Goal: Task Accomplishment & Management: Complete application form

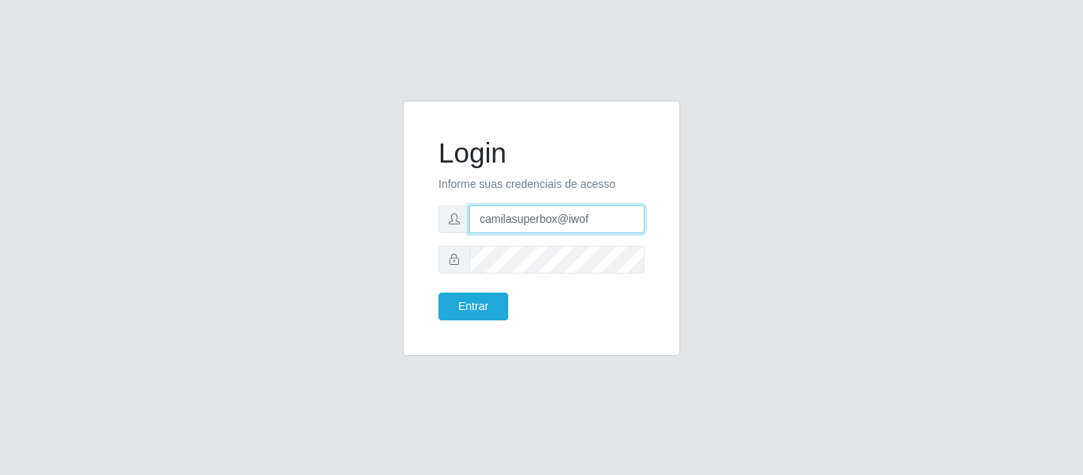
drag, startPoint x: 511, startPoint y: 228, endPoint x: 426, endPoint y: 236, distance: 86.0
click at [433, 232] on div "Login Informe suas credenciais de acesso camilasuperbox@iwof Entrar" at bounding box center [542, 229] width 238 height 216
type input "camila@chinatowncg"
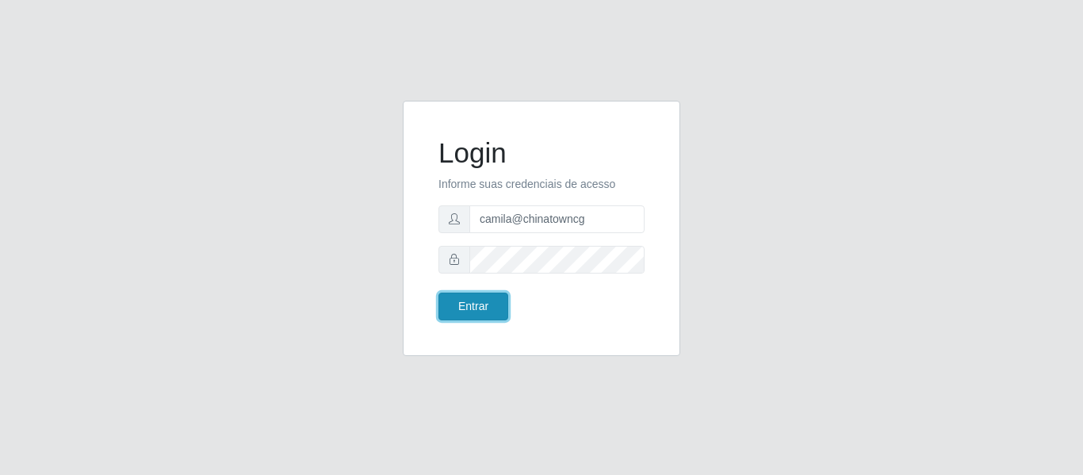
click at [482, 304] on button "Entrar" at bounding box center [474, 307] width 70 height 28
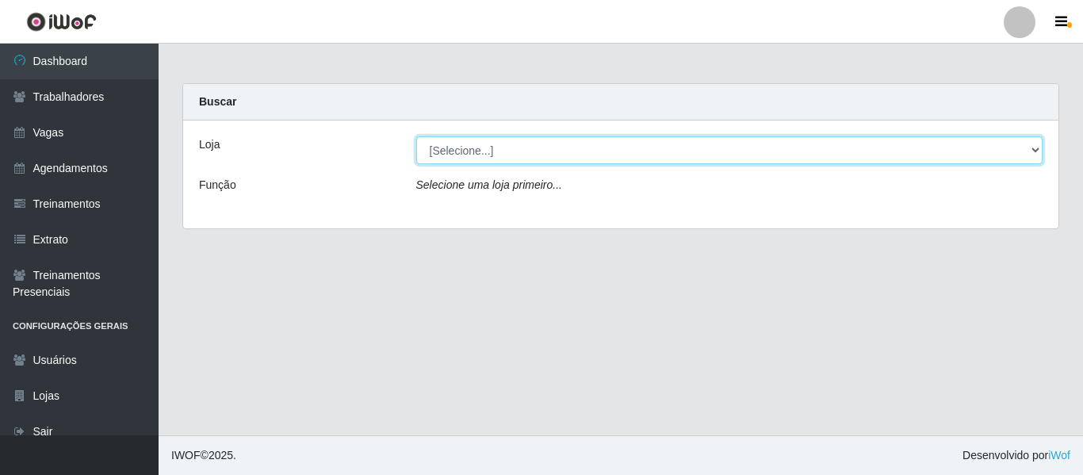
click at [518, 159] on select "[Selecione...] Chinatown Sushimi - [GEOGRAPHIC_DATA]" at bounding box center [729, 150] width 627 height 28
select select "357"
click at [416, 136] on select "[Selecione...] Chinatown Sushimi - [GEOGRAPHIC_DATA]" at bounding box center [729, 150] width 627 height 28
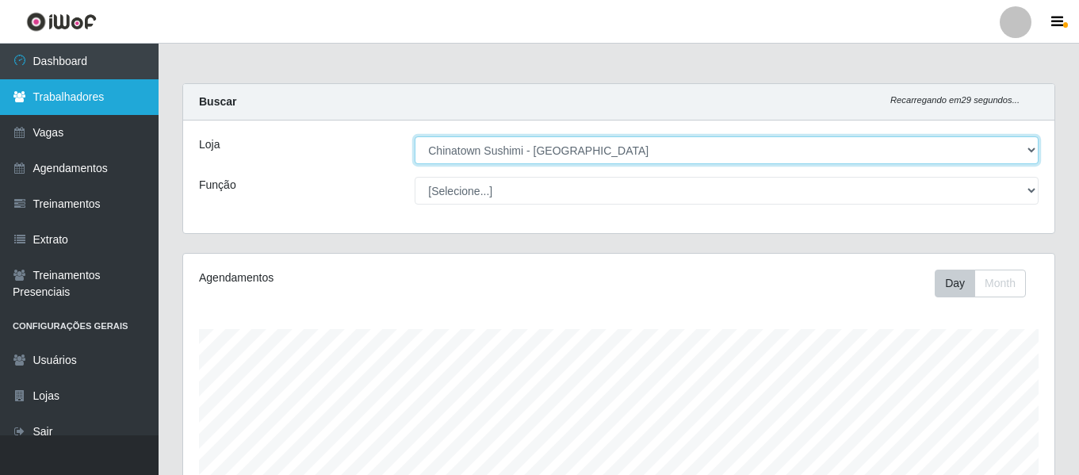
scroll to position [329, 871]
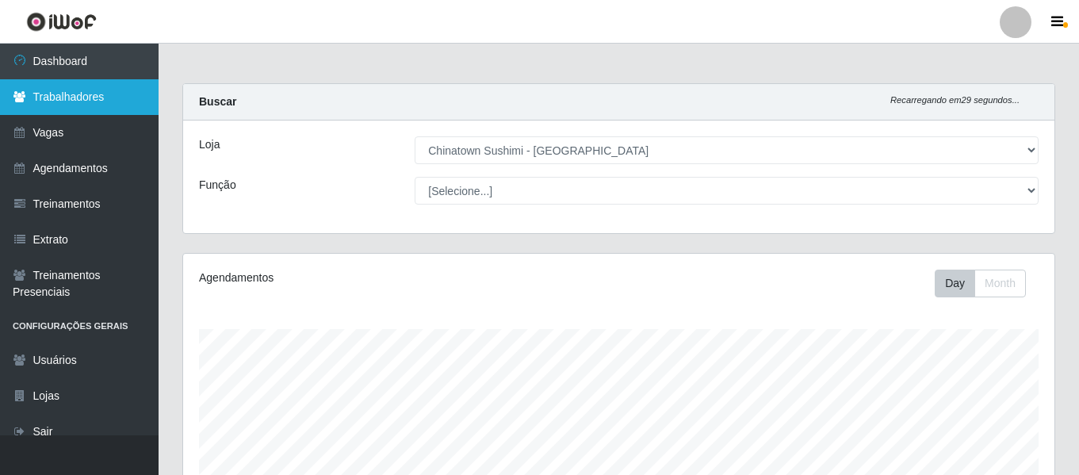
click at [132, 113] on link "Trabalhadores" at bounding box center [79, 97] width 159 height 36
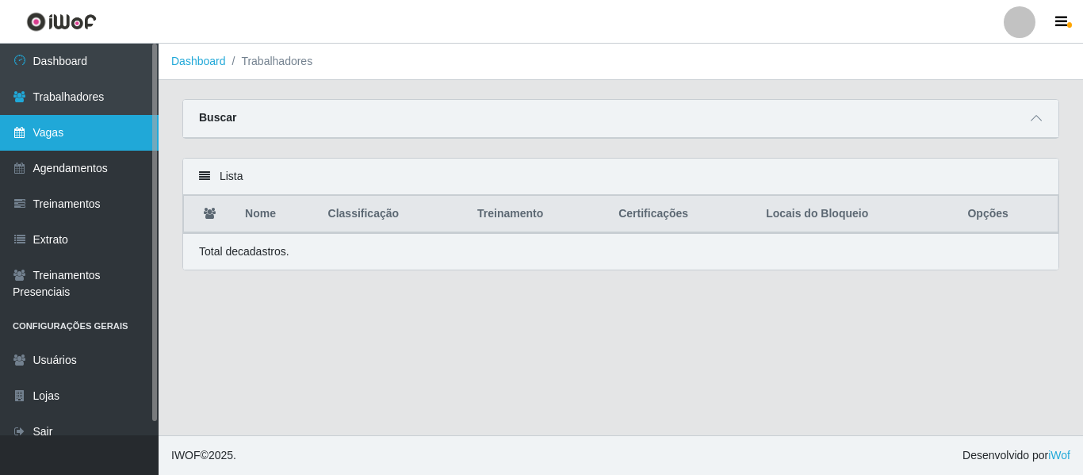
click at [116, 137] on link "Vagas" at bounding box center [79, 133] width 159 height 36
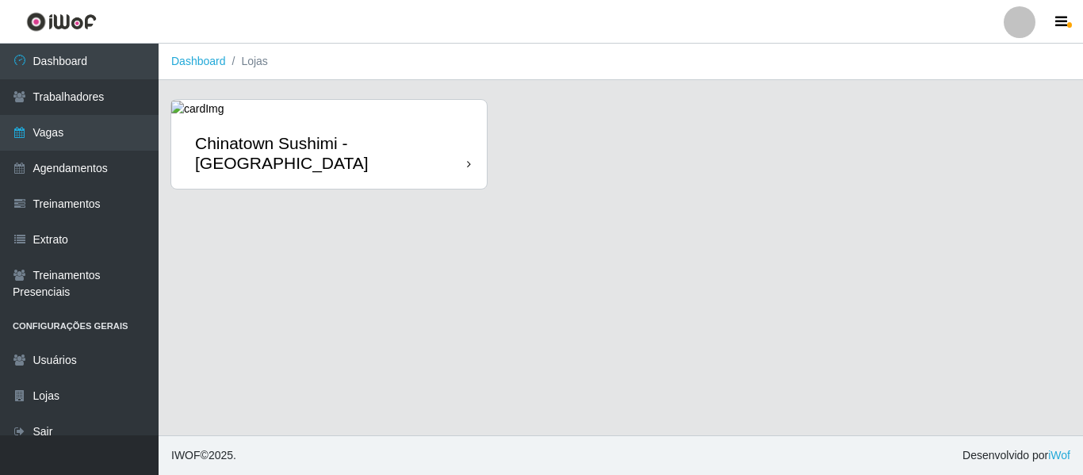
click at [391, 152] on div "Chinatown Sushimi - [GEOGRAPHIC_DATA]" at bounding box center [331, 153] width 272 height 40
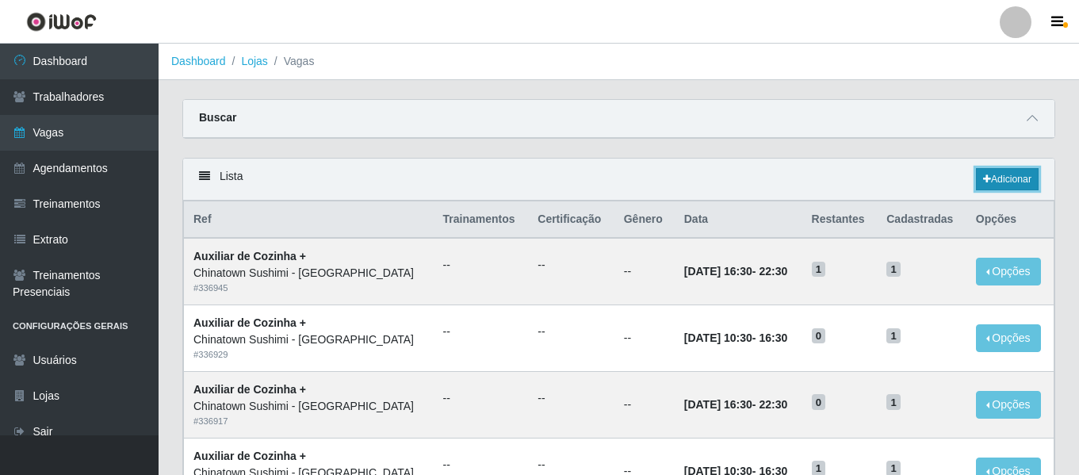
click at [994, 184] on link "Adicionar" at bounding box center [1007, 179] width 63 height 22
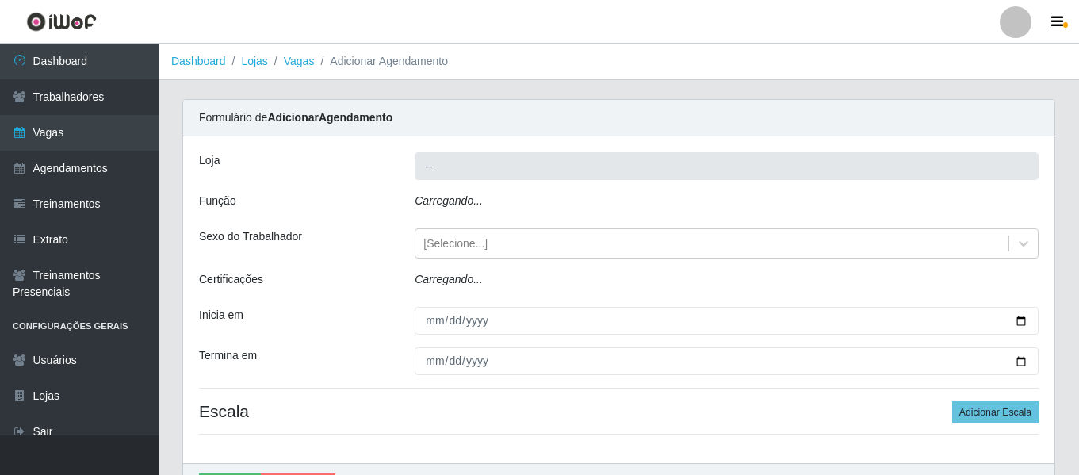
type input "Chinatown Sushimi - [GEOGRAPHIC_DATA]"
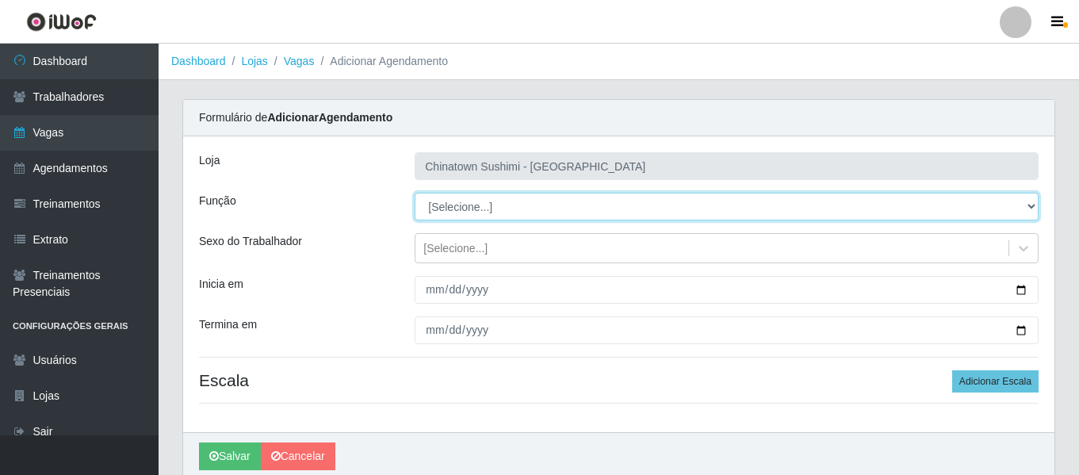
click at [488, 206] on select "[Selecione...] ASG ASG + ASG ++ Auxiliar de Cozinha Auxiliar de Cozinha + Auxil…" at bounding box center [727, 207] width 624 height 28
select select "80"
click at [415, 193] on select "[Selecione...] ASG ASG + ASG ++ Auxiliar de Cozinha Auxiliar de Cozinha + Auxil…" at bounding box center [727, 207] width 624 height 28
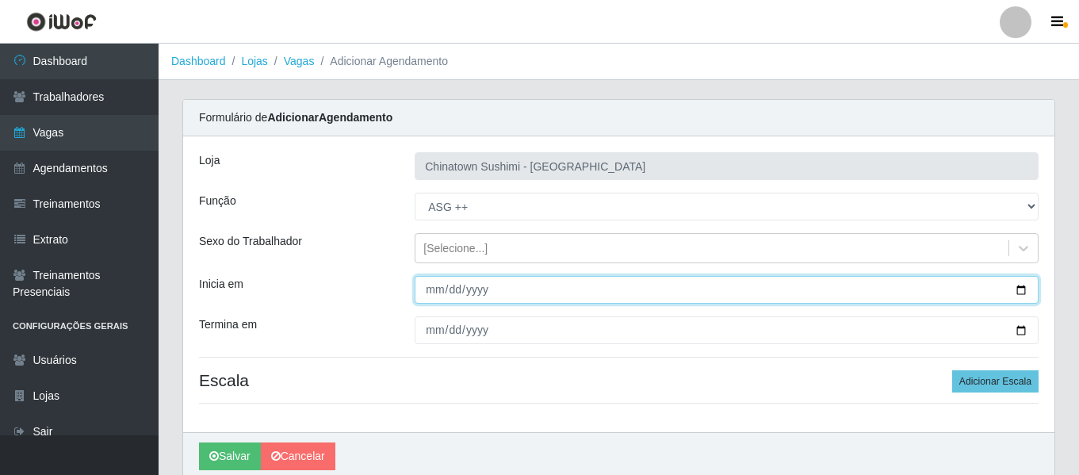
click at [439, 295] on input "Inicia em" at bounding box center [727, 290] width 624 height 28
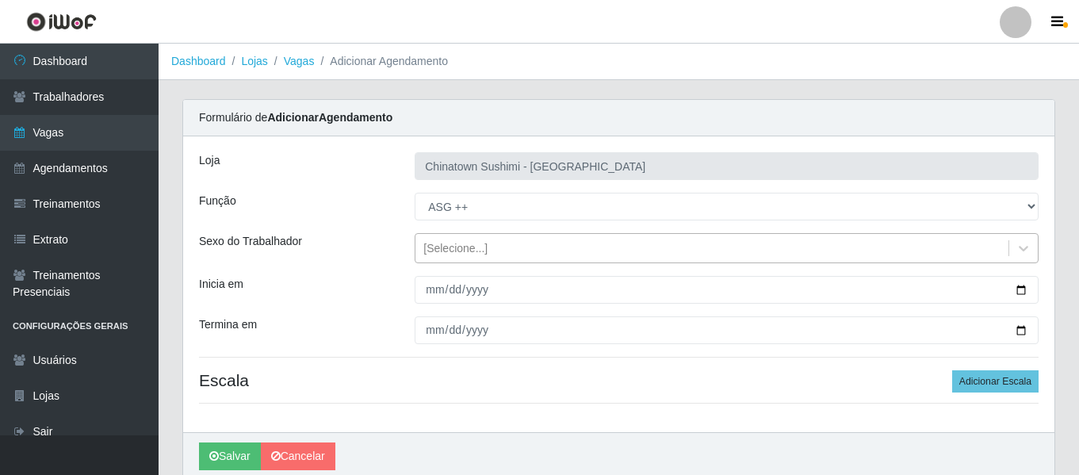
click at [461, 259] on div "[Selecione...]" at bounding box center [712, 249] width 593 height 26
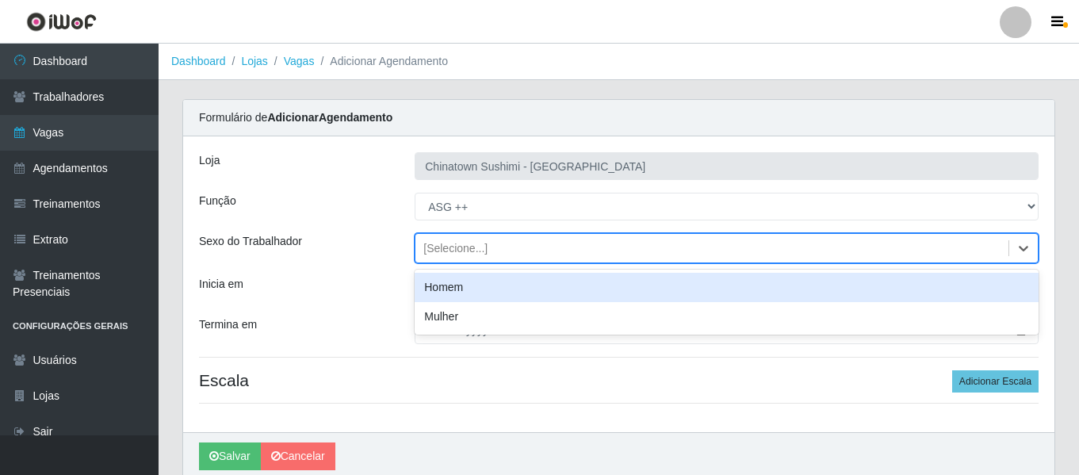
click at [469, 323] on div "Mulher" at bounding box center [727, 316] width 624 height 29
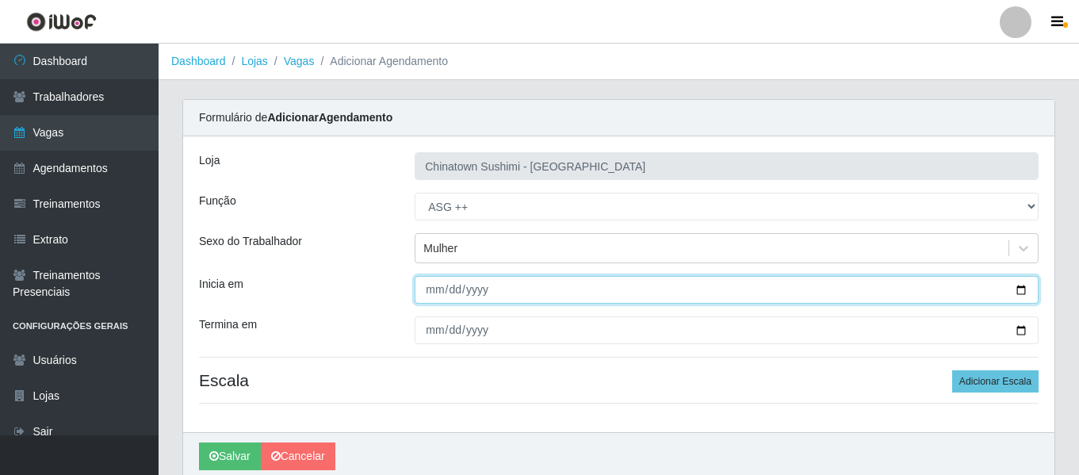
click at [434, 289] on input "Inicia em" at bounding box center [727, 290] width 624 height 28
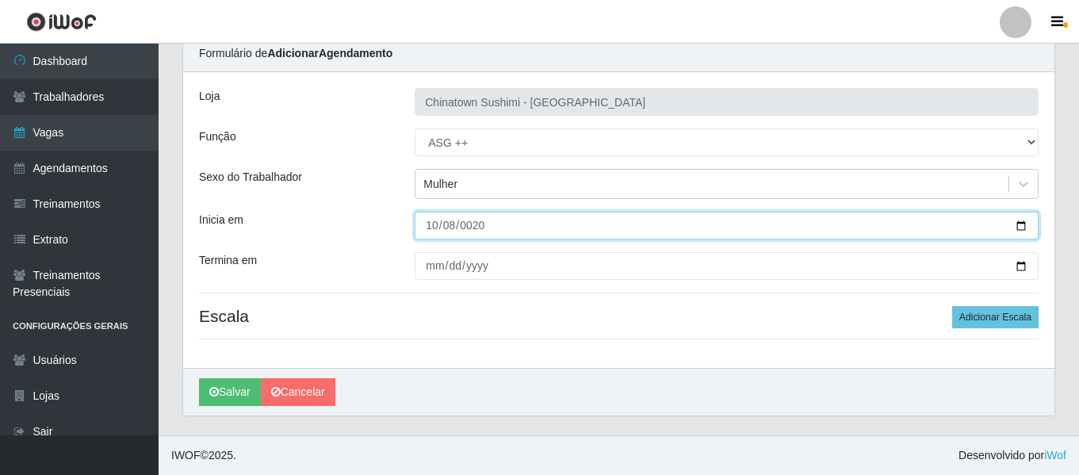
type input "[PHONE_NUMBER]"
type input "[DATE]"
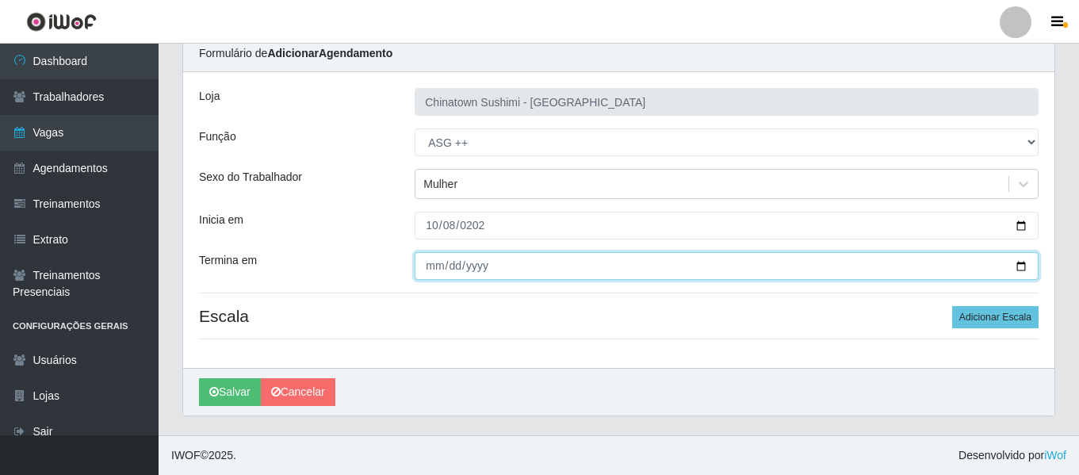
click at [431, 256] on input "Termina em" at bounding box center [727, 266] width 624 height 28
type input "[DATE]"
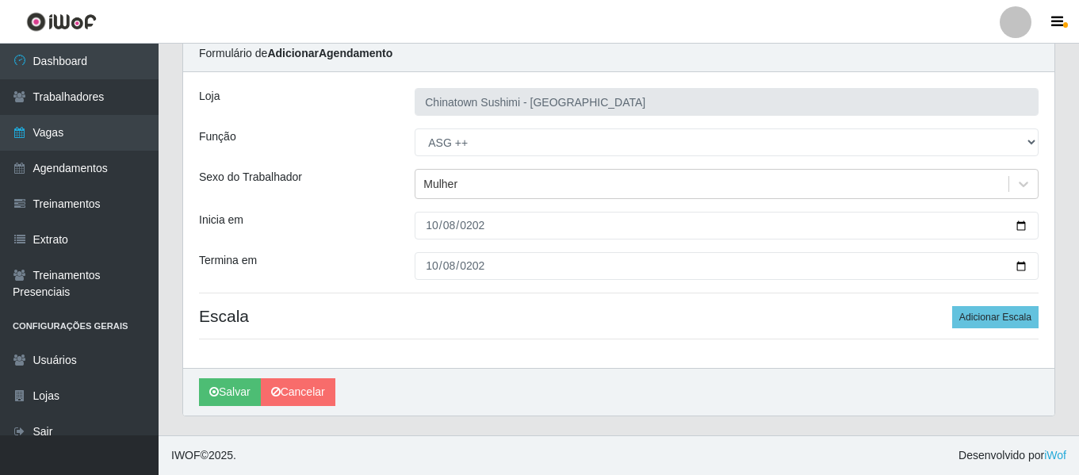
click at [984, 329] on div "Loja Chinatown Sushimi - [GEOGRAPHIC_DATA] Função [Selecione...] ASG ASG + ASG …" at bounding box center [618, 220] width 871 height 296
click at [988, 321] on button "Adicionar Escala" at bounding box center [995, 317] width 86 height 22
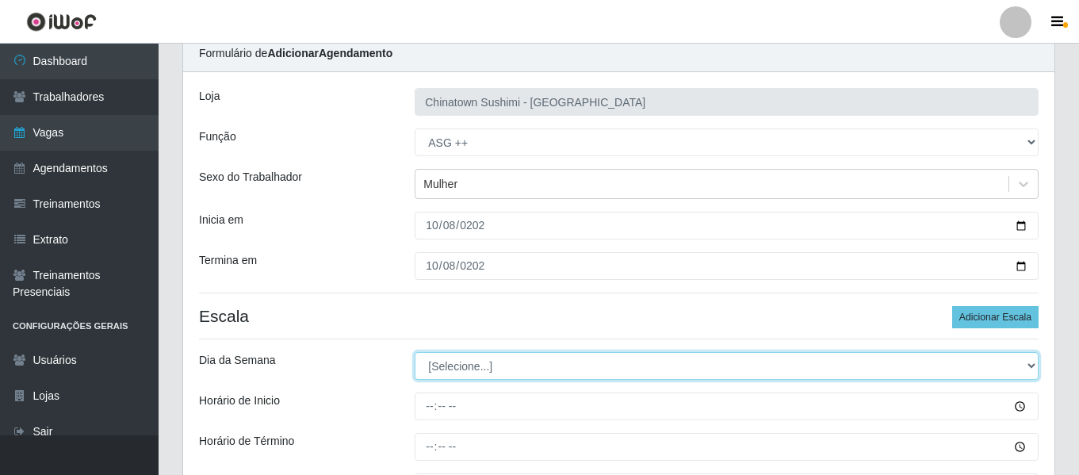
click at [499, 361] on select "[Selecione...] Segunda Terça Quarta Quinta Sexta Sábado Domingo" at bounding box center [727, 366] width 624 height 28
select select "3"
click at [415, 352] on select "[Selecione...] Segunda Terça Quarta Quinta Sexta Sábado Domingo" at bounding box center [727, 366] width 624 height 28
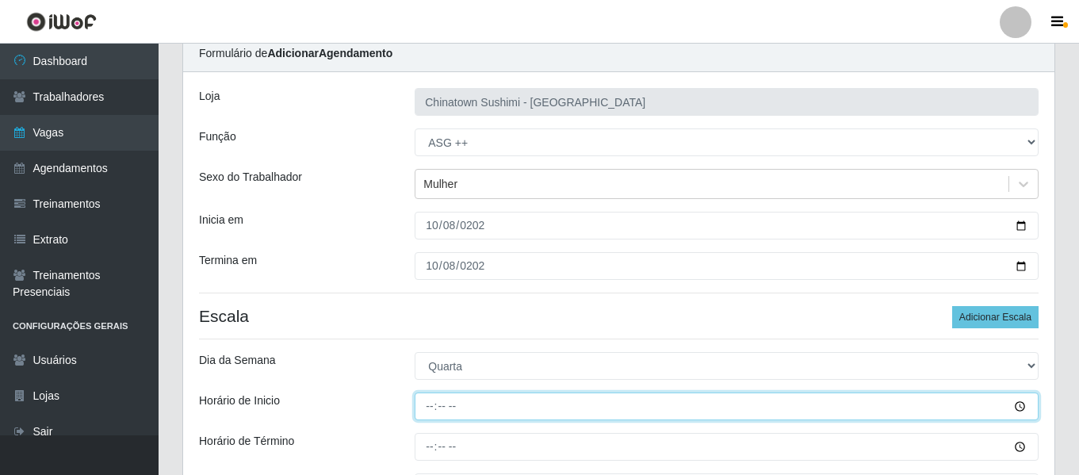
click at [438, 405] on input "Horário de Inicio" at bounding box center [727, 407] width 624 height 28
type input "08:00"
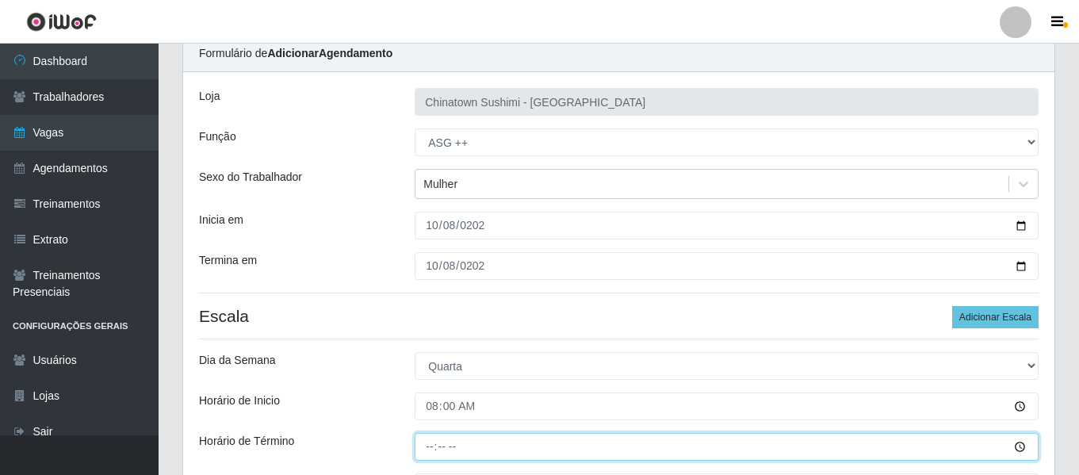
click at [432, 444] on input "Horário de Término" at bounding box center [727, 447] width 624 height 28
type input "14:00"
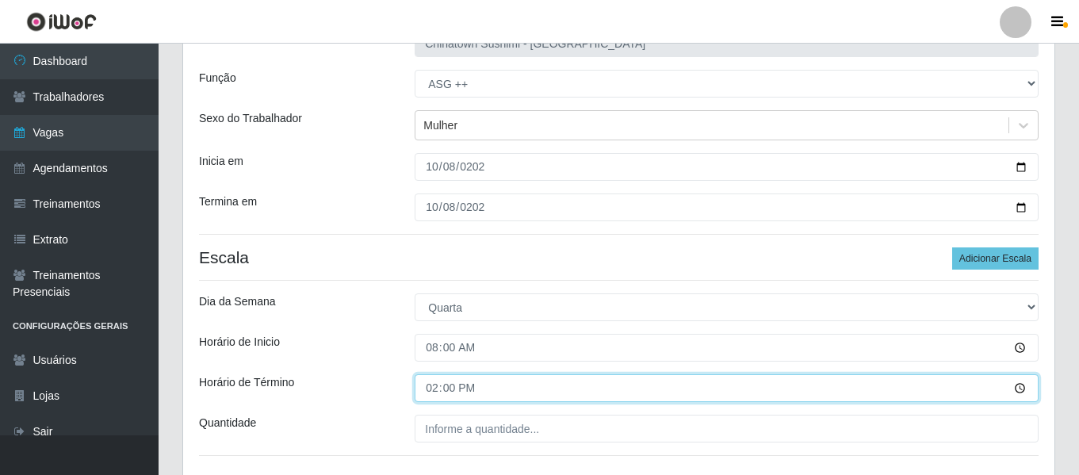
scroll to position [223, 0]
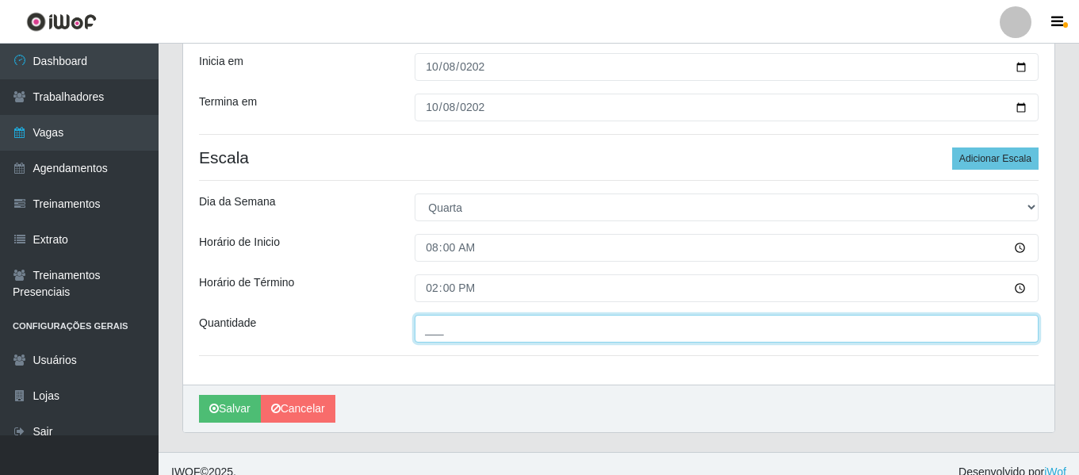
click at [487, 334] on input "___" at bounding box center [727, 329] width 624 height 28
type input "1__"
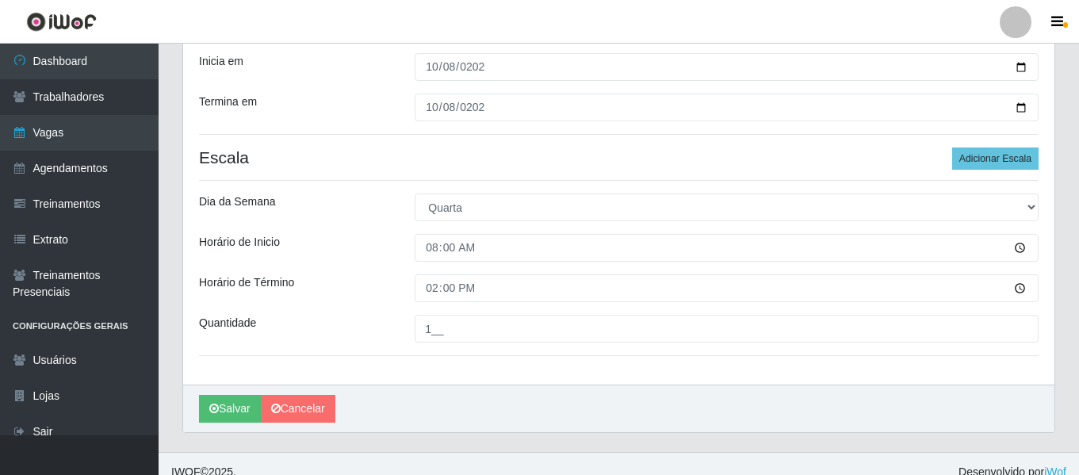
click at [259, 227] on div "Loja Chinatown Sushimi - [GEOGRAPHIC_DATA] Função [Selecione...] ASG ASG + ASG …" at bounding box center [618, 149] width 871 height 471
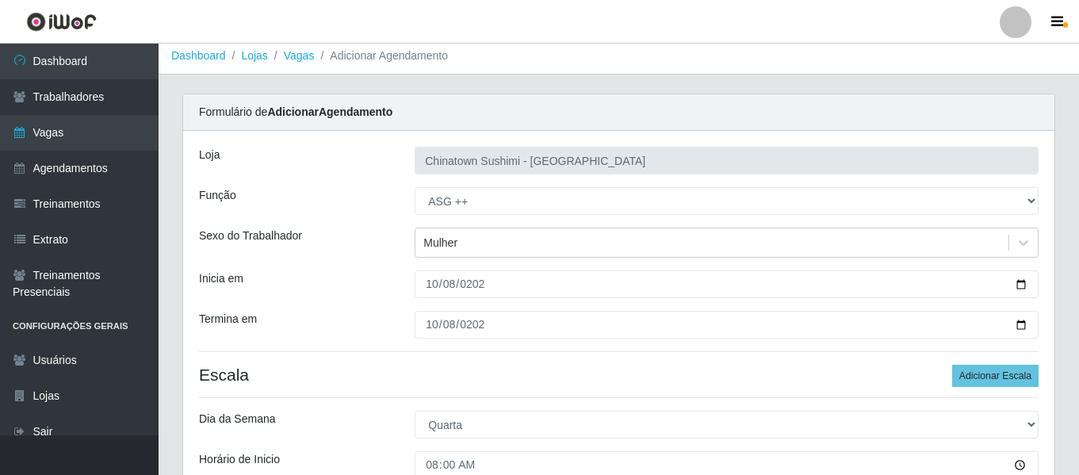
scroll to position [239, 0]
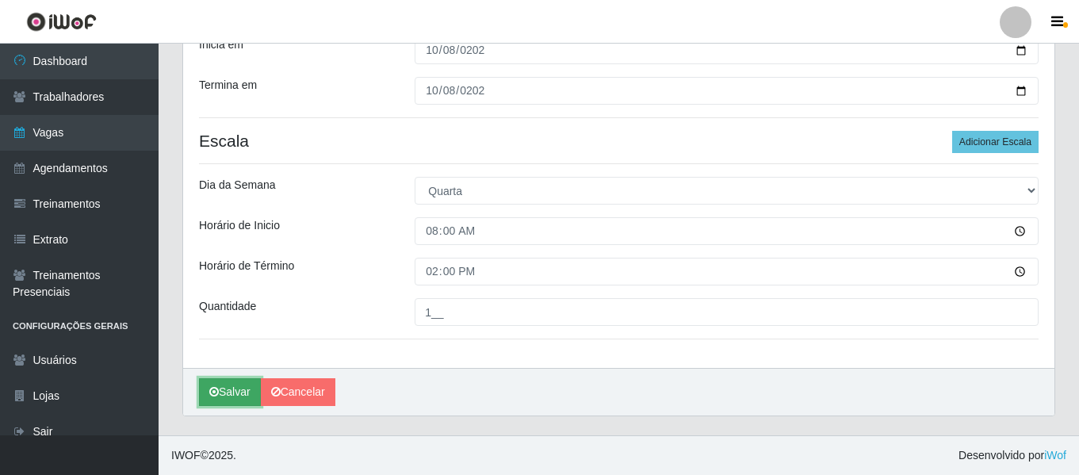
click at [226, 387] on button "Salvar" at bounding box center [230, 392] width 62 height 28
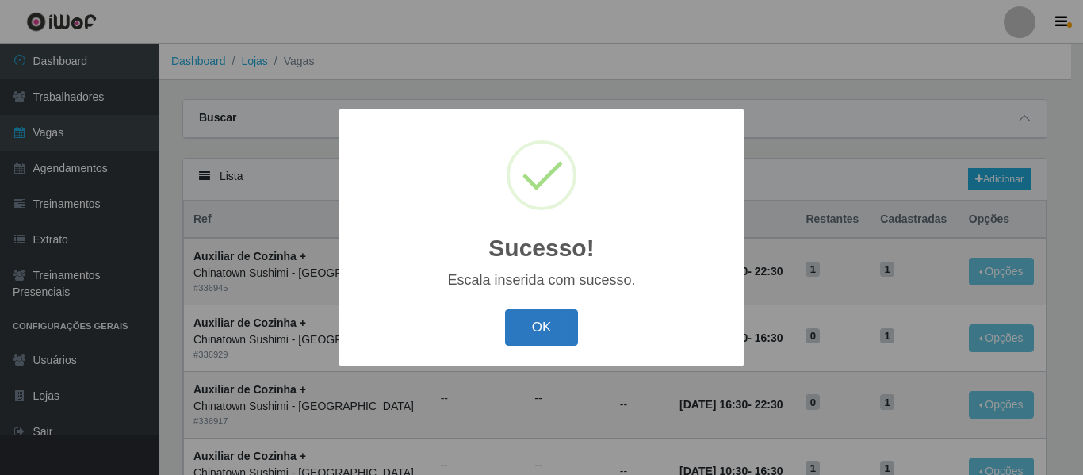
click at [538, 318] on button "OK" at bounding box center [542, 327] width 74 height 37
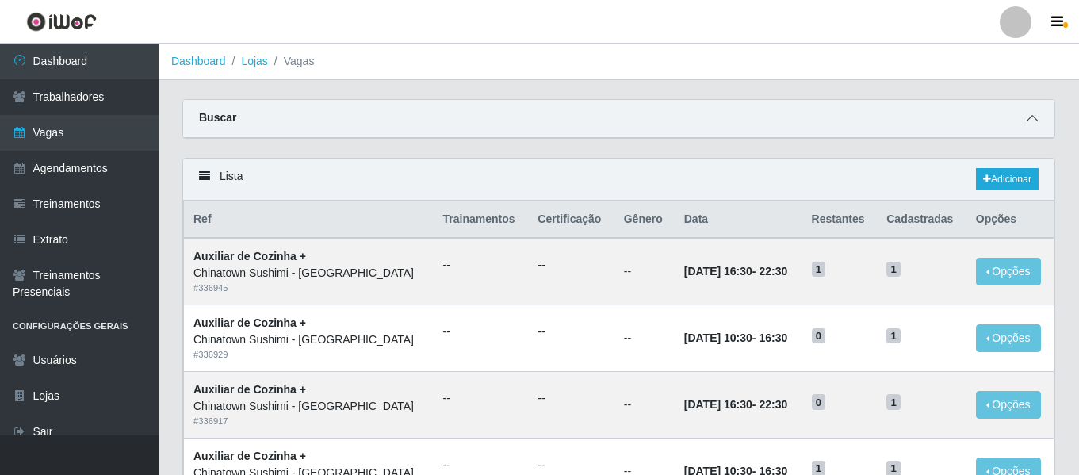
click at [1031, 118] on icon at bounding box center [1032, 118] width 11 height 11
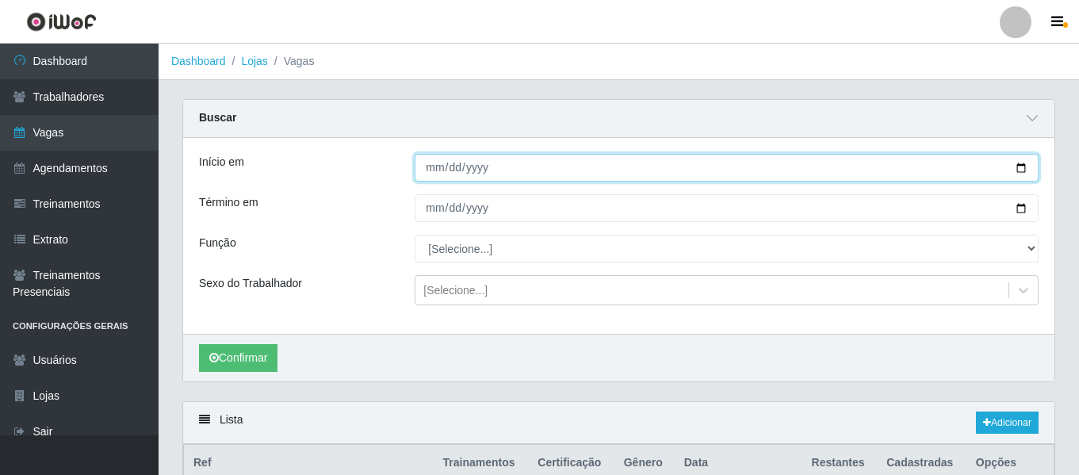
click at [431, 166] on input "Início em" at bounding box center [727, 168] width 624 height 28
type input "[DATE]"
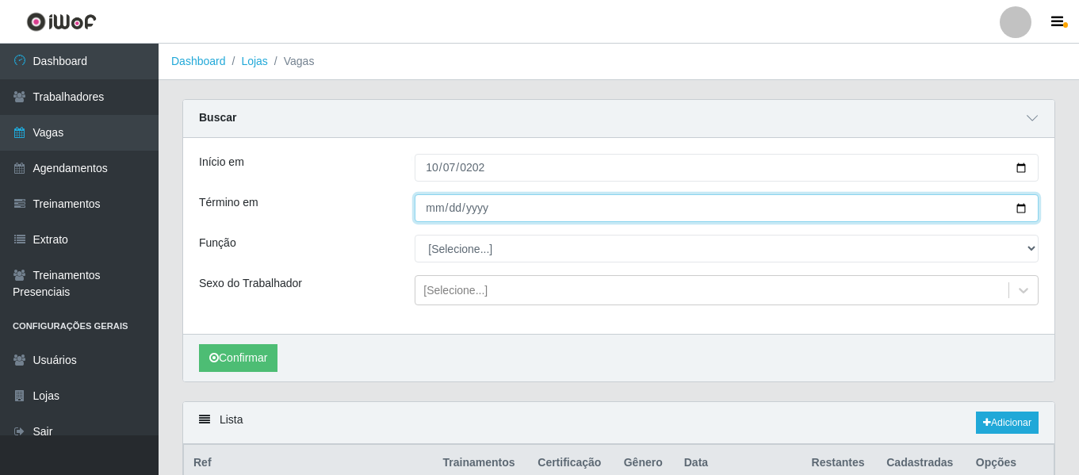
click at [437, 215] on input "Término em" at bounding box center [727, 208] width 624 height 28
type input "[DATE]"
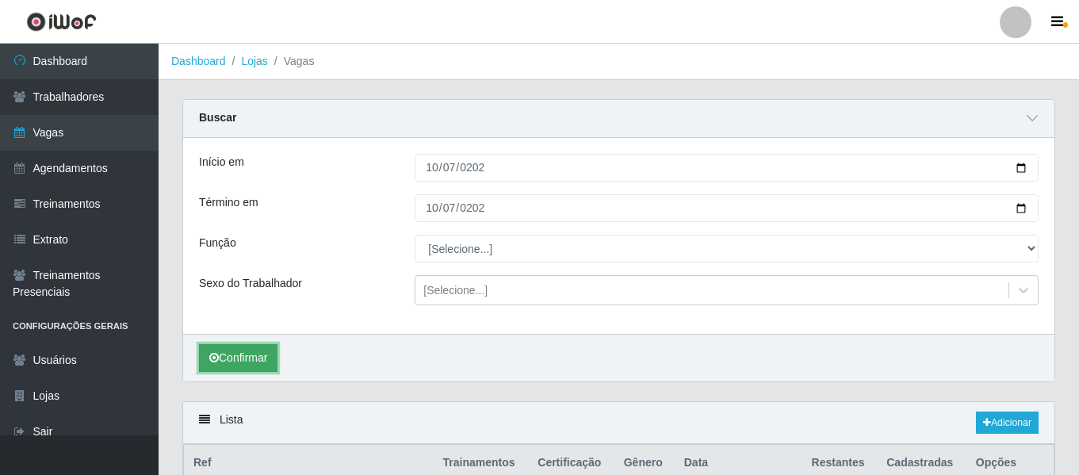
click at [262, 358] on button "Confirmar" at bounding box center [238, 358] width 79 height 28
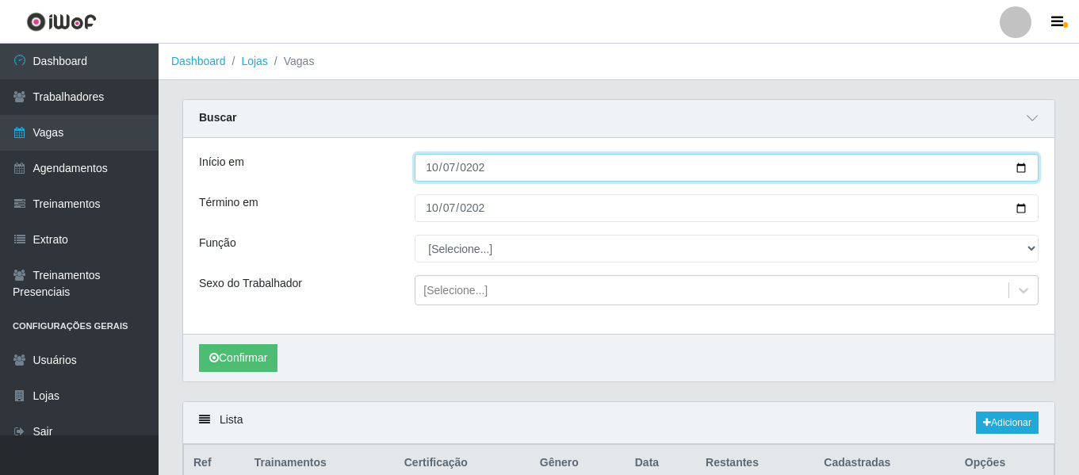
click at [434, 175] on input "[DATE]" at bounding box center [727, 168] width 624 height 28
type input "[DATE]"
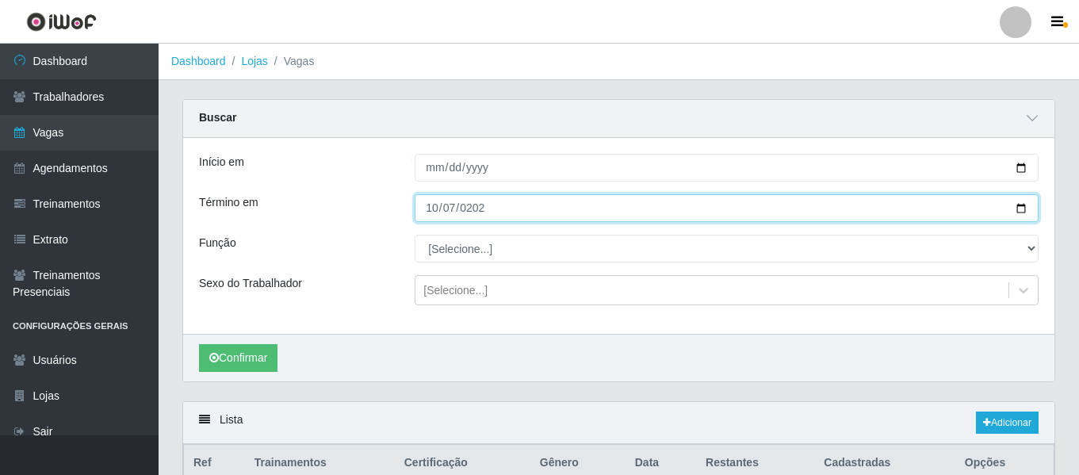
click at [429, 211] on input "[DATE]" at bounding box center [727, 208] width 624 height 28
type input "[DATE]"
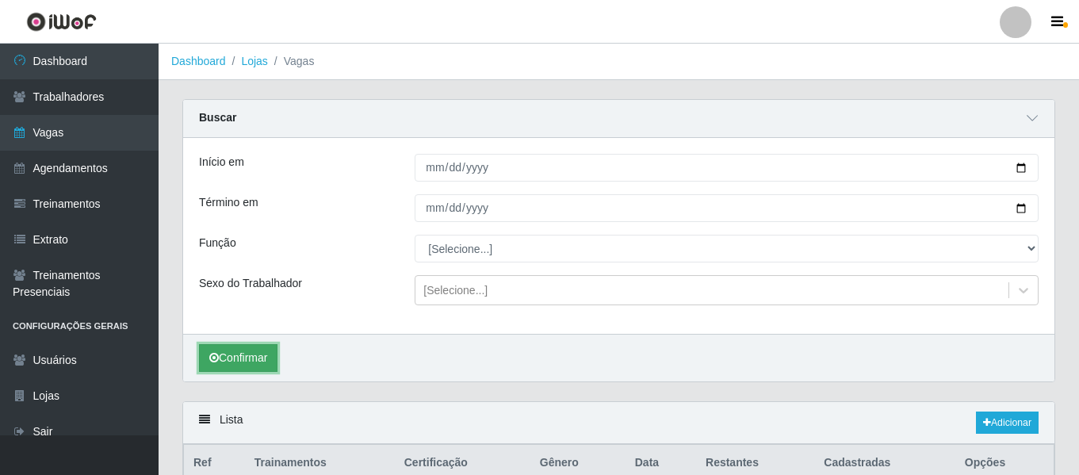
click at [262, 351] on button "Confirmar" at bounding box center [238, 358] width 79 height 28
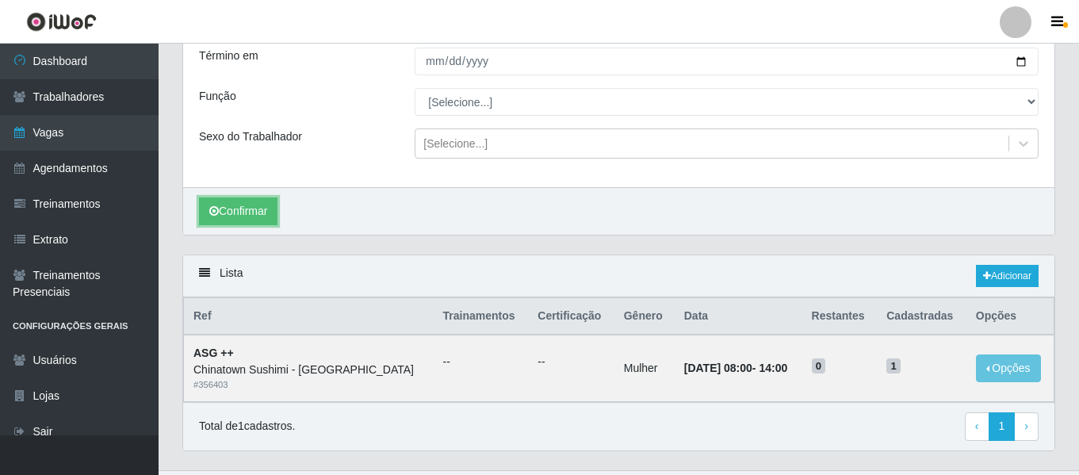
scroll to position [182, 0]
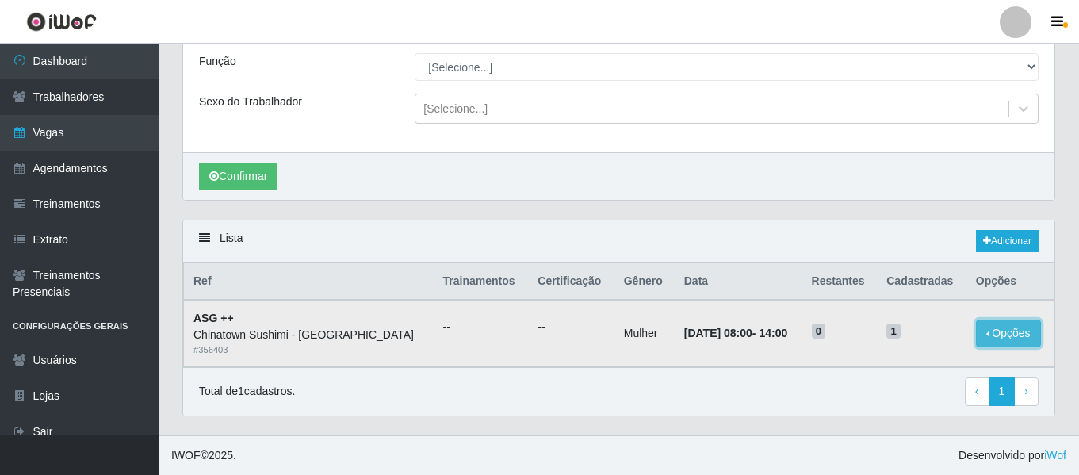
click at [1008, 331] on button "Opções" at bounding box center [1008, 334] width 65 height 28
click at [708, 362] on td "[DATE] 08:00 - 14:00" at bounding box center [739, 333] width 128 height 67
